Goal: Use online tool/utility: Utilize a website feature to perform a specific function

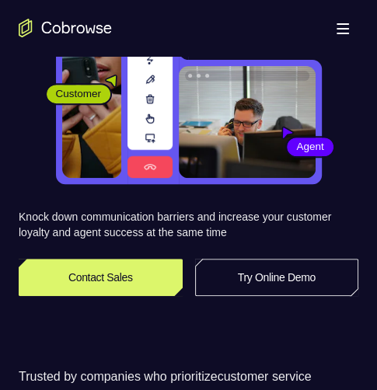
scroll to position [311, 0]
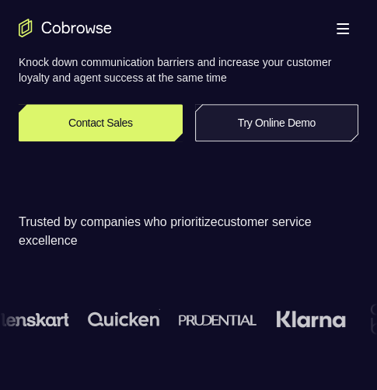
click at [264, 121] on link "Try Online Demo" at bounding box center [277, 122] width 164 height 37
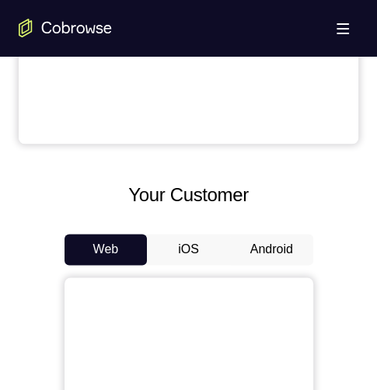
scroll to position [699, 0]
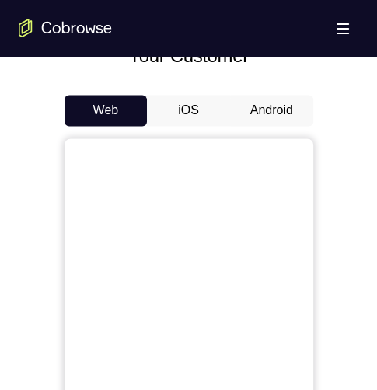
click at [288, 104] on button "Android" at bounding box center [271, 110] width 83 height 31
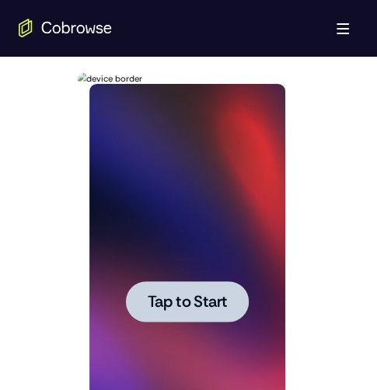
scroll to position [0, 0]
click at [199, 297] on span "Tap to Start" at bounding box center [187, 302] width 79 height 16
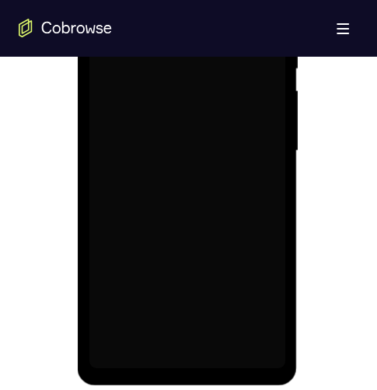
scroll to position [854, 0]
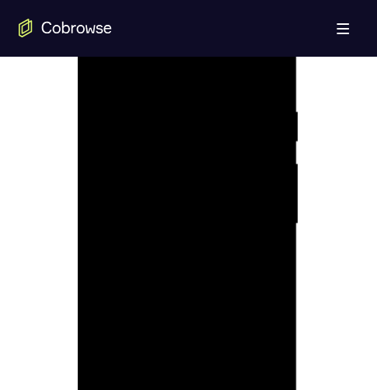
click at [187, 389] on div at bounding box center [187, 223] width 196 height 435
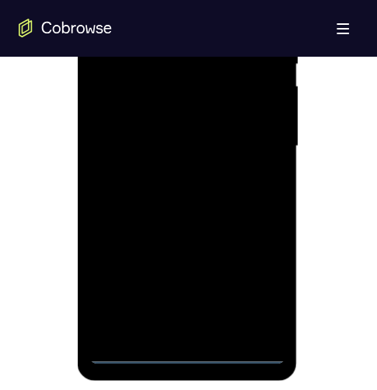
click at [119, 322] on div at bounding box center [187, 146] width 196 height 435
click at [265, 56] on div at bounding box center [187, 146] width 196 height 435
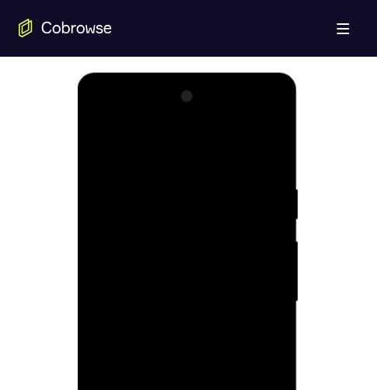
click at [190, 187] on div at bounding box center [187, 301] width 196 height 435
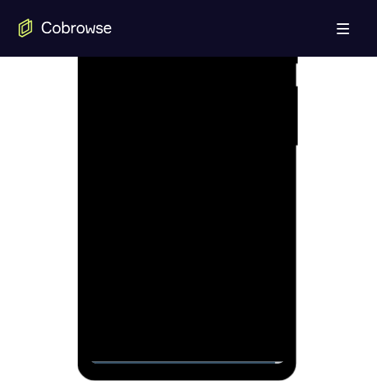
click at [214, 318] on div at bounding box center [187, 146] width 196 height 435
click at [190, 30] on div at bounding box center [187, 146] width 196 height 435
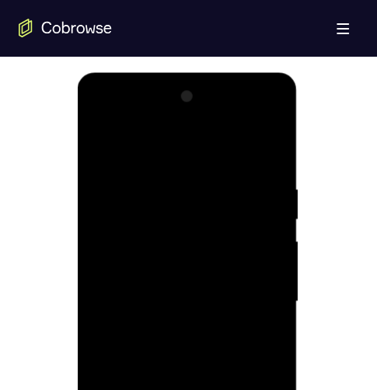
click at [168, 213] on div at bounding box center [187, 301] width 196 height 435
click at [200, 304] on div at bounding box center [187, 301] width 196 height 435
click at [229, 389] on div at bounding box center [187, 301] width 196 height 435
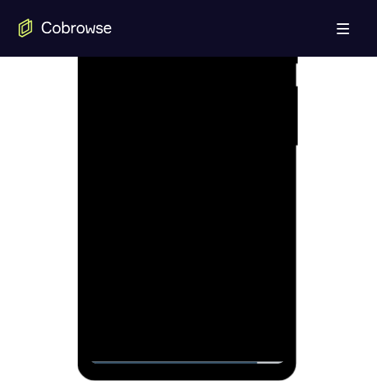
click at [201, 195] on div at bounding box center [187, 146] width 196 height 435
click at [185, 217] on div at bounding box center [187, 146] width 196 height 435
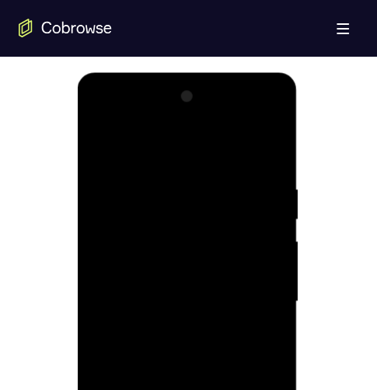
click at [190, 314] on div at bounding box center [187, 301] width 196 height 435
click at [137, 226] on div at bounding box center [187, 301] width 196 height 435
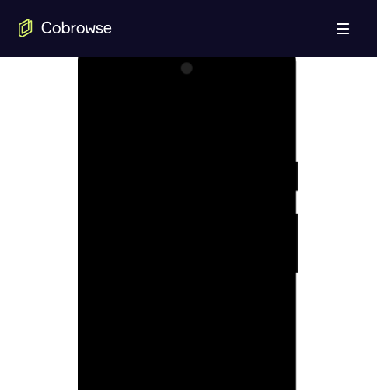
click at [96, 116] on div at bounding box center [187, 273] width 196 height 435
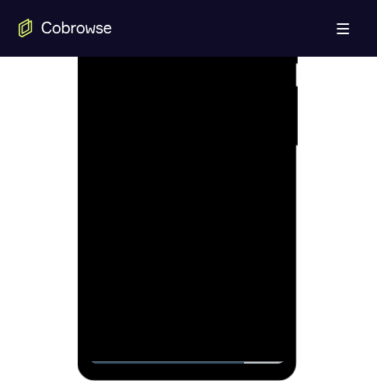
drag, startPoint x: 127, startPoint y: 350, endPoint x: 154, endPoint y: 231, distance: 121.7
click at [127, 350] on div at bounding box center [187, 146] width 196 height 435
click at [183, 218] on div at bounding box center [187, 146] width 196 height 435
click at [127, 350] on div at bounding box center [187, 146] width 196 height 435
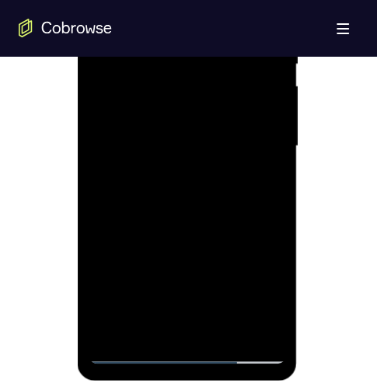
click at [172, 176] on div at bounding box center [187, 146] width 196 height 435
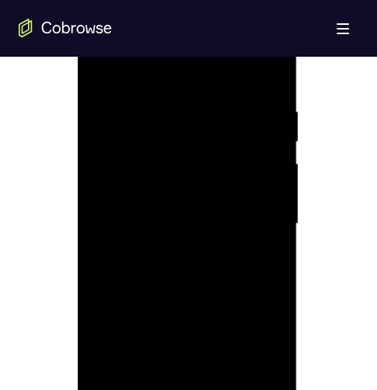
click at [161, 210] on div at bounding box center [187, 223] width 196 height 435
click at [158, 179] on div at bounding box center [187, 223] width 196 height 435
click at [263, 194] on div at bounding box center [187, 223] width 196 height 435
click at [233, 218] on div at bounding box center [187, 223] width 196 height 435
drag, startPoint x: 271, startPoint y: 243, endPoint x: 244, endPoint y: 250, distance: 28.1
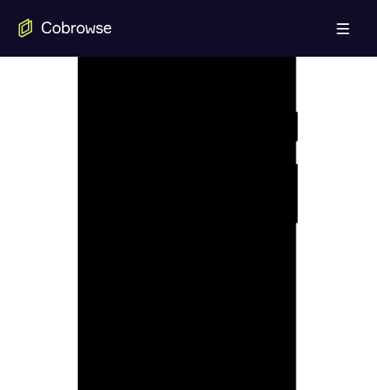
click at [271, 242] on div at bounding box center [187, 223] width 196 height 435
click at [190, 268] on div at bounding box center [187, 223] width 196 height 435
click at [125, 244] on div at bounding box center [187, 223] width 196 height 435
click at [174, 217] on div at bounding box center [187, 223] width 196 height 435
click at [264, 243] on div at bounding box center [187, 223] width 196 height 435
